Goal: Information Seeking & Learning: Learn about a topic

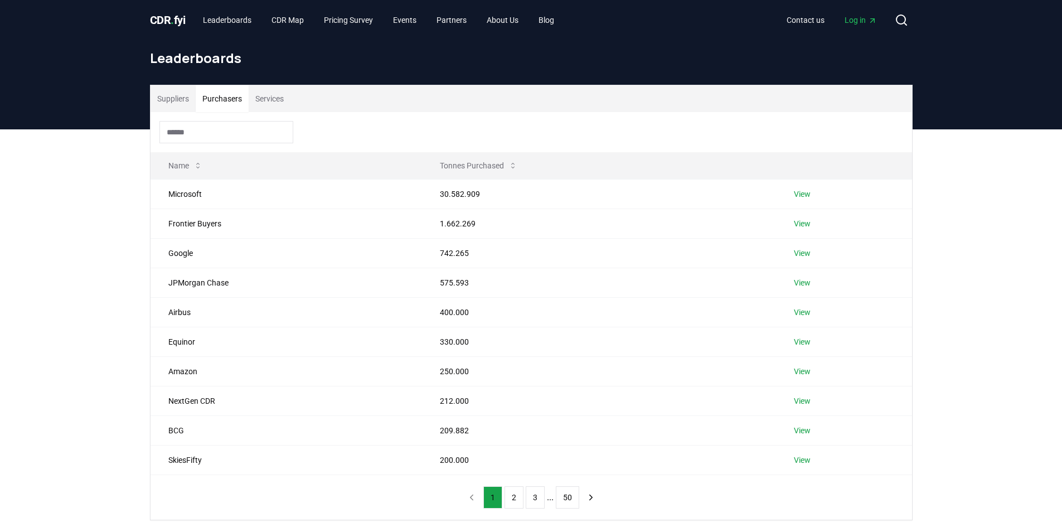
click at [227, 107] on button "Purchasers" at bounding box center [222, 98] width 53 height 27
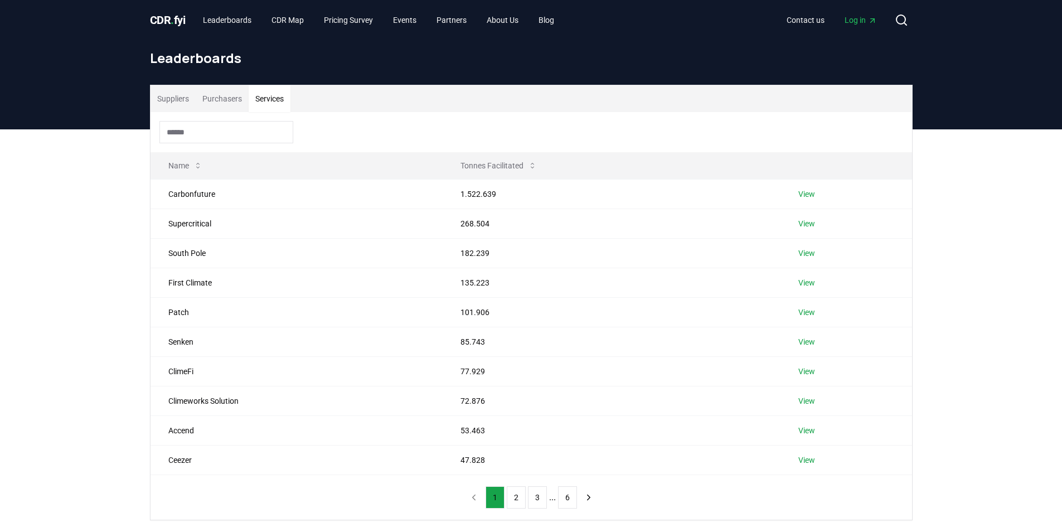
click at [274, 101] on button "Services" at bounding box center [270, 98] width 42 height 27
click at [292, 22] on link "CDR Map" at bounding box center [288, 20] width 50 height 20
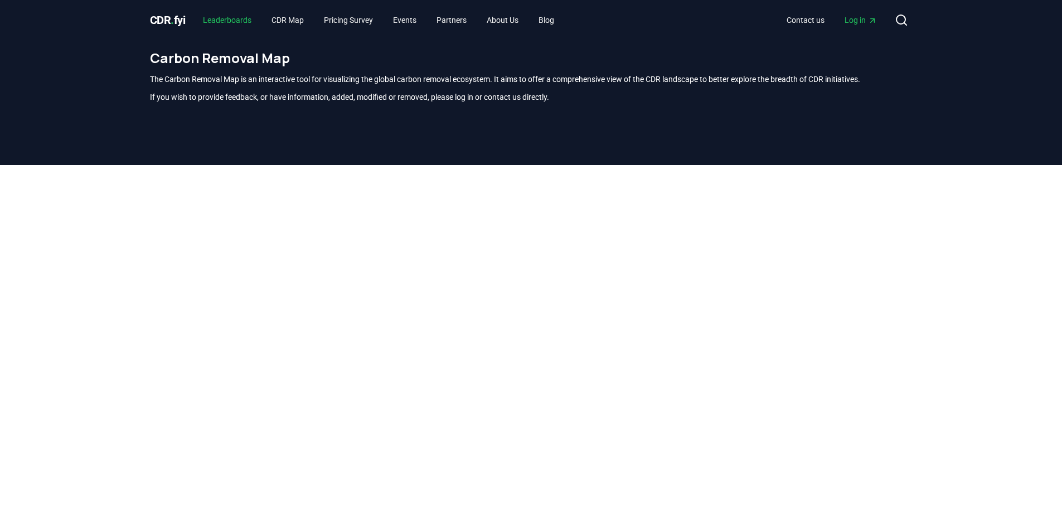
click at [244, 23] on link "Leaderboards" at bounding box center [227, 20] width 66 height 20
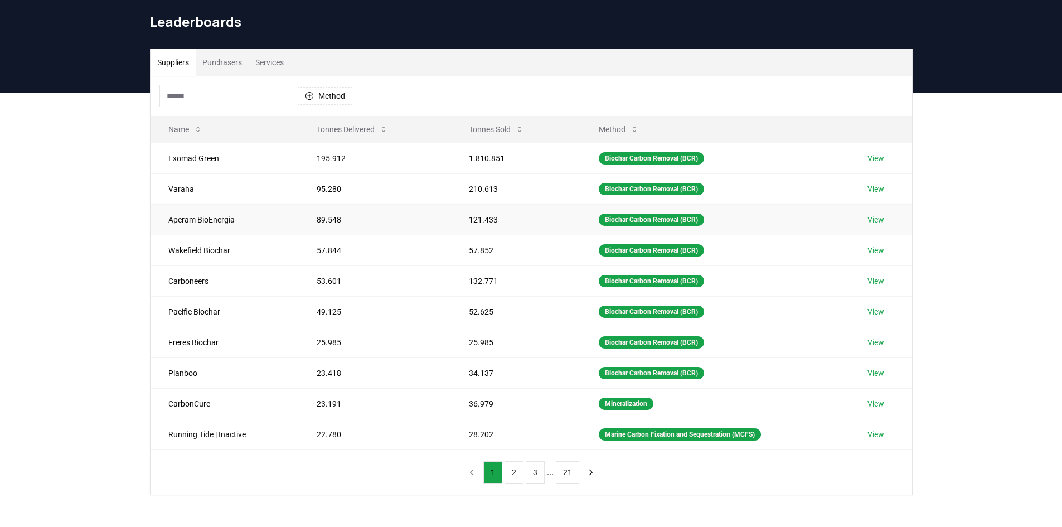
scroll to position [56, 0]
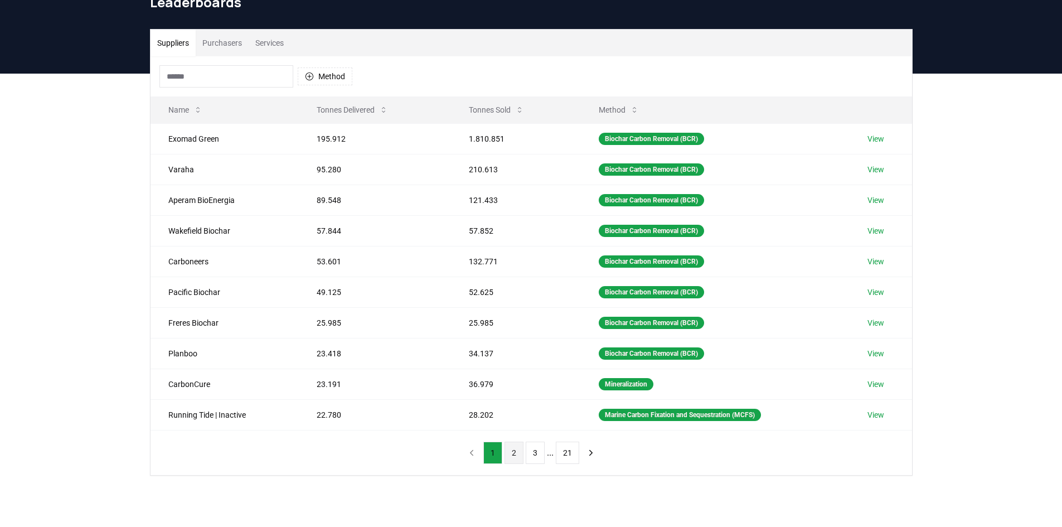
click at [509, 455] on button "2" at bounding box center [513, 453] width 19 height 22
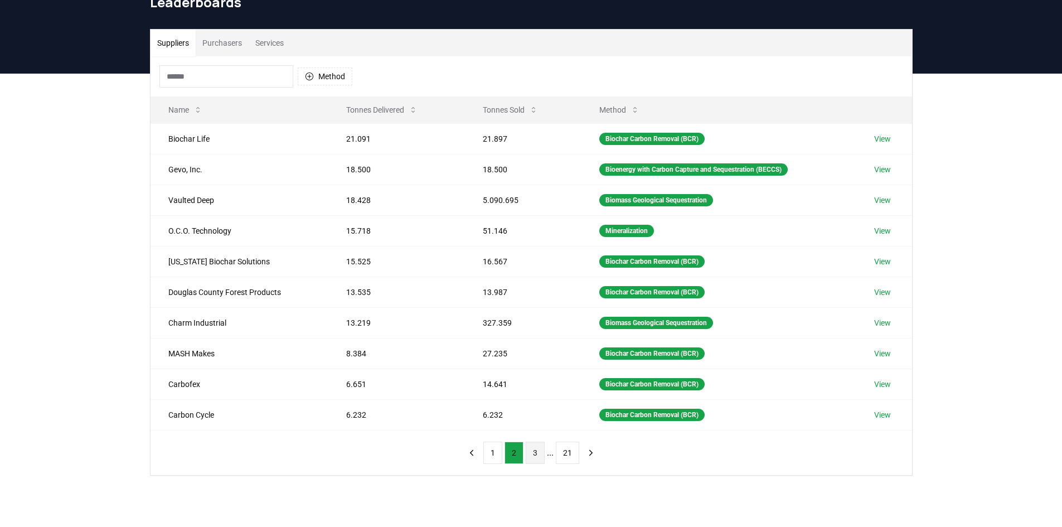
click at [526, 455] on button "3" at bounding box center [535, 453] width 19 height 22
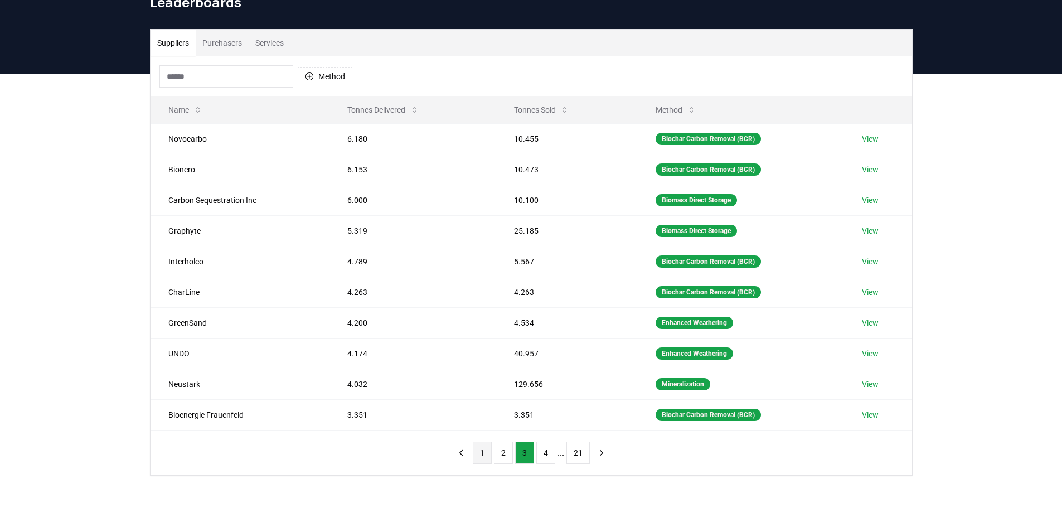
click at [483, 459] on button "1" at bounding box center [482, 453] width 19 height 22
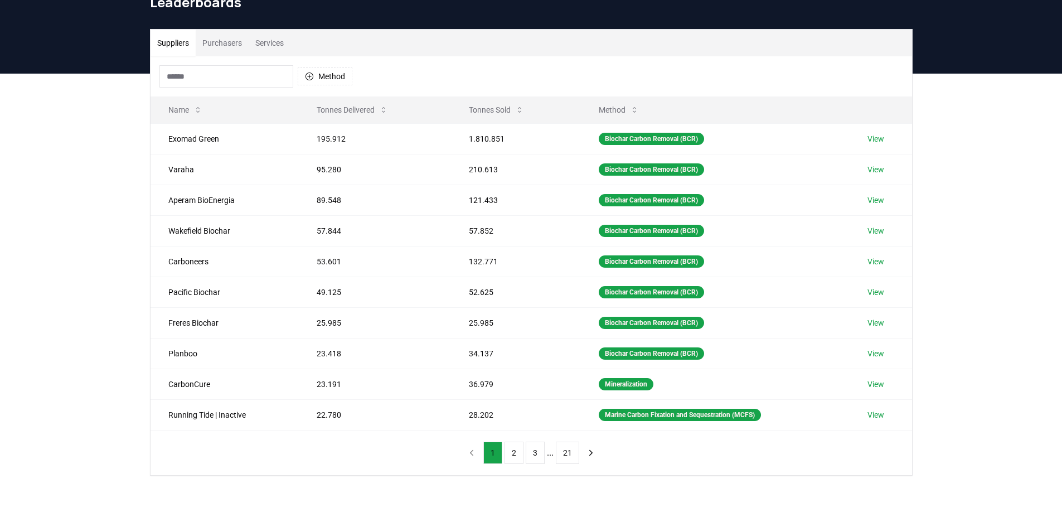
click at [229, 42] on button "Purchasers" at bounding box center [222, 43] width 53 height 27
